Goal: Task Accomplishment & Management: Manage account settings

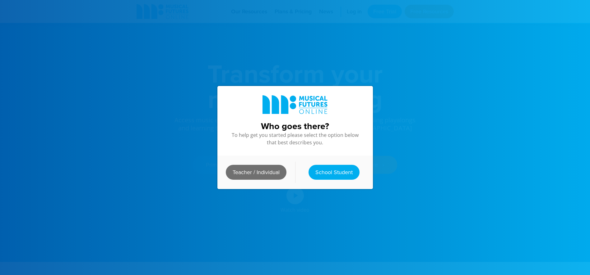
click at [285, 169] on link "Teacher / Individual" at bounding box center [256, 172] width 61 height 15
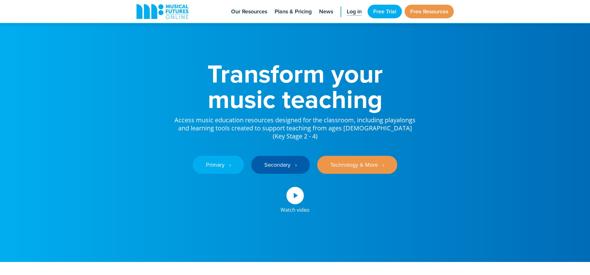
click at [359, 8] on span "Log in" at bounding box center [354, 11] width 15 height 8
click at [347, 13] on span "Log in" at bounding box center [354, 11] width 15 height 8
